Goal: Information Seeking & Learning: Learn about a topic

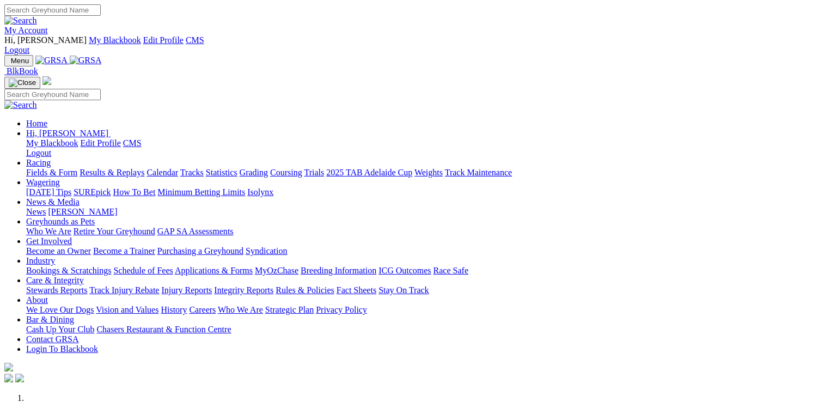
click at [51, 158] on link "Racing" at bounding box center [38, 162] width 25 height 9
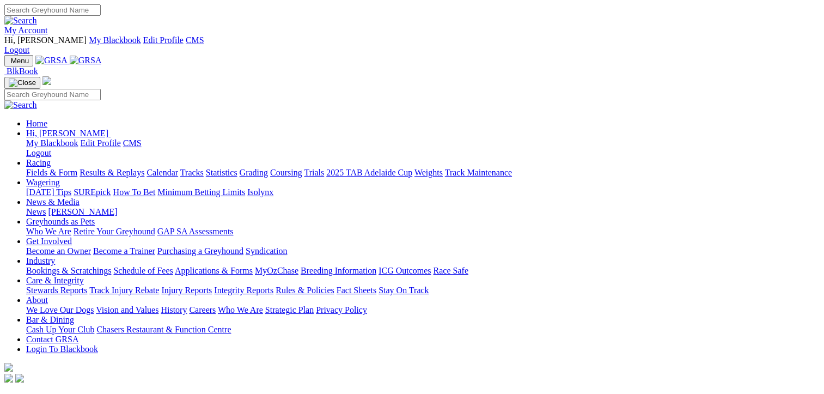
click at [237, 168] on link "Statistics" at bounding box center [222, 172] width 32 height 9
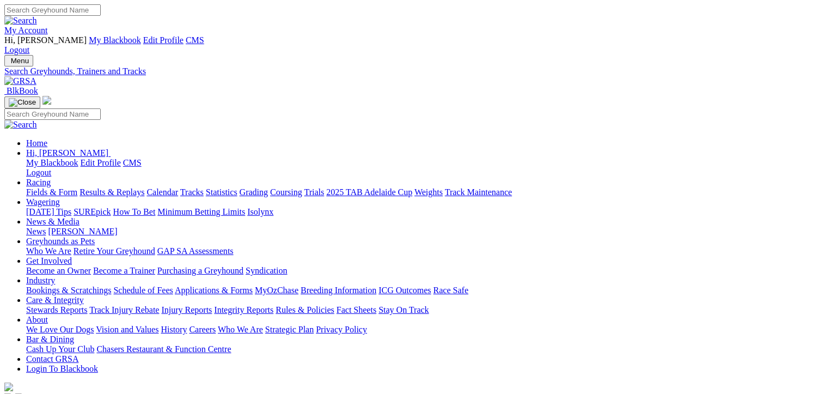
select select "mount-gambier"
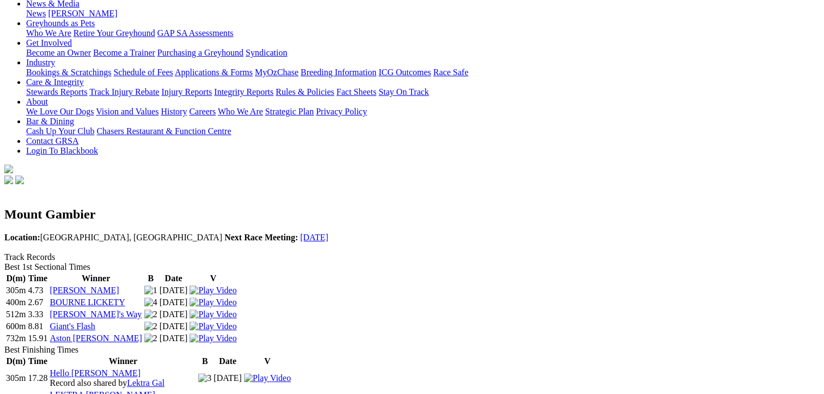
scroll to position [381, 0]
